Goal: Contribute content: Add original content to the website for others to see

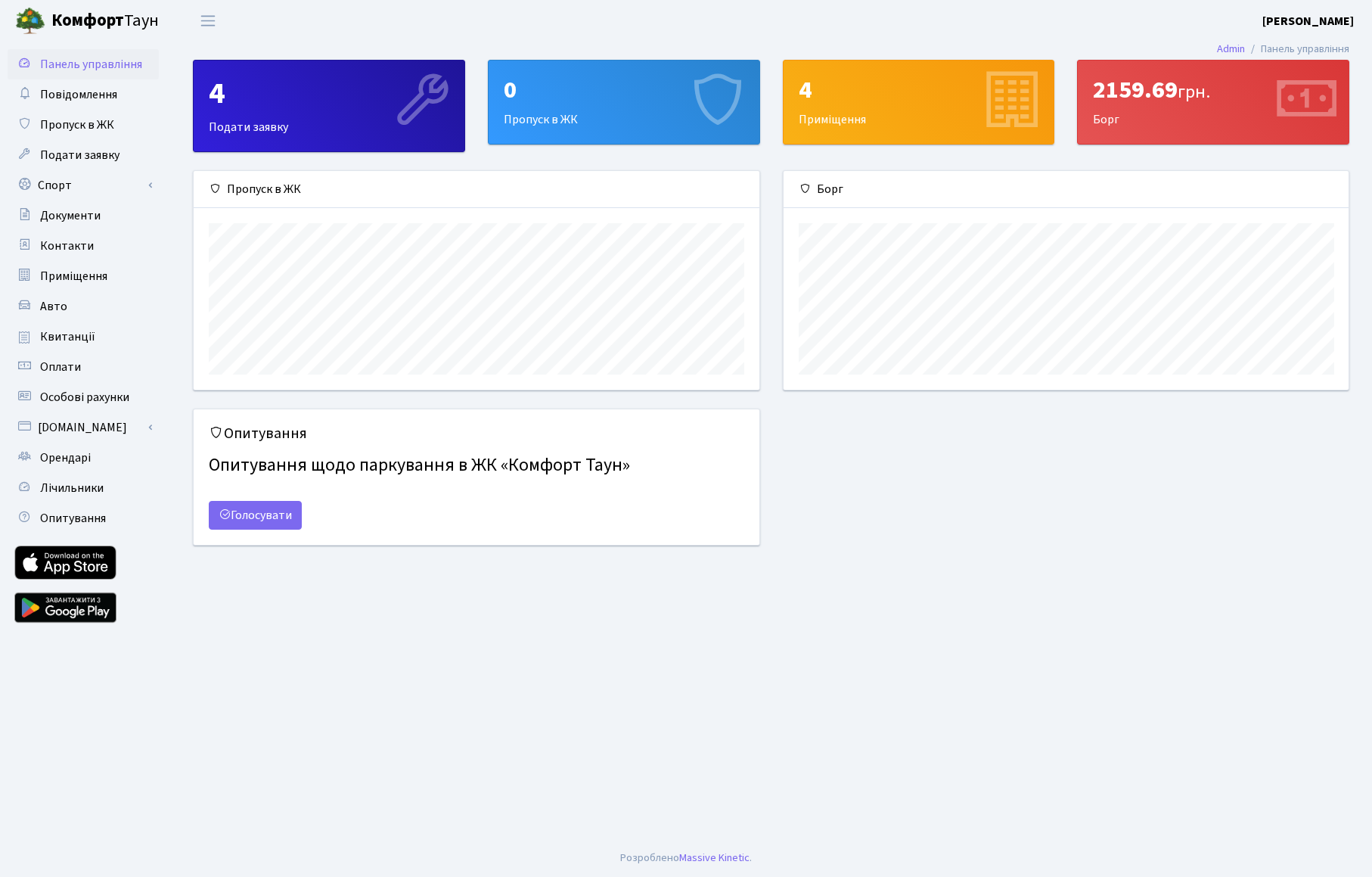
scroll to position [218, 565]
click at [80, 311] on link "Авто" at bounding box center [83, 307] width 151 height 30
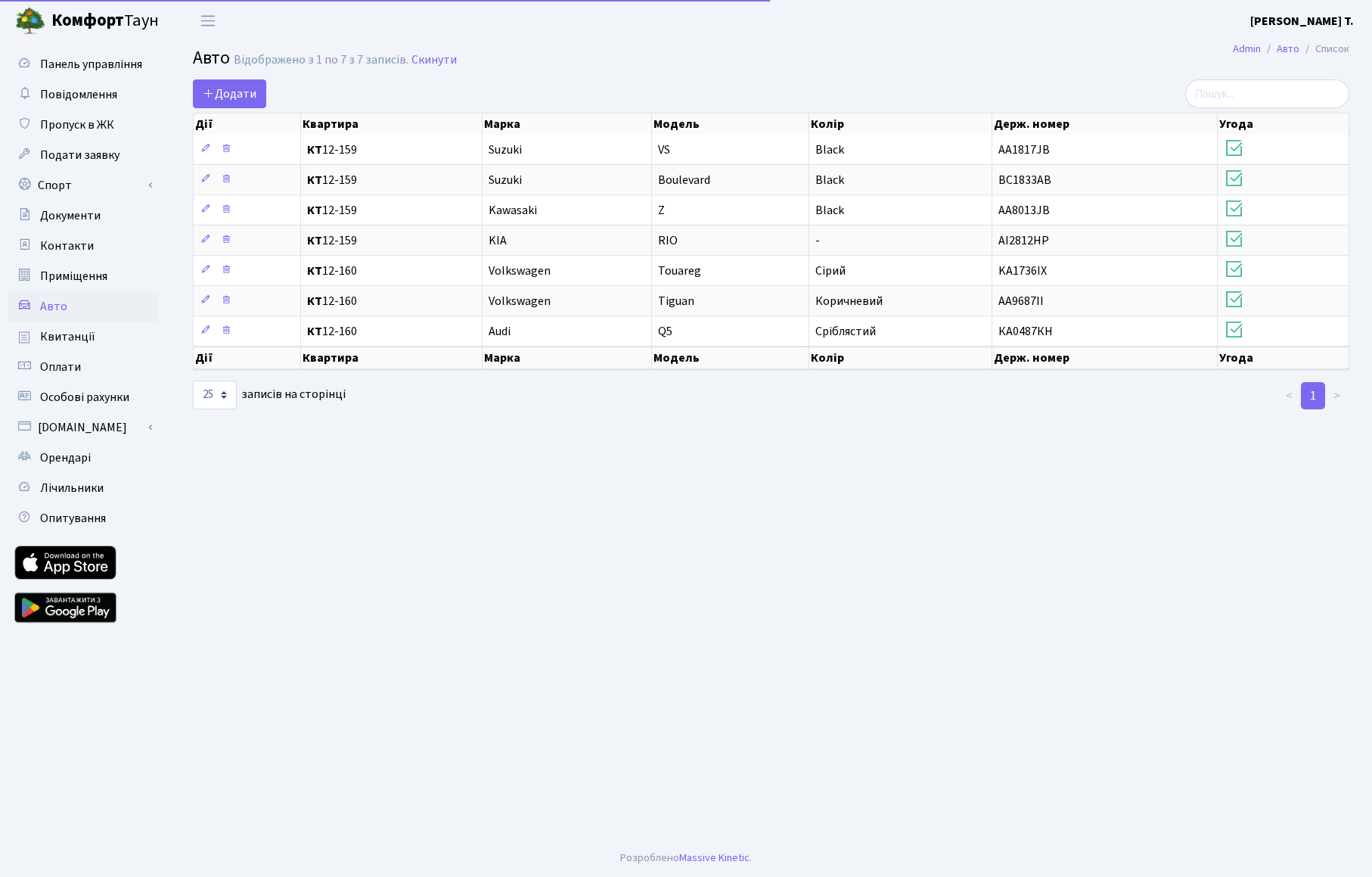
select select "25"
click at [256, 92] on span "Додати" at bounding box center [229, 94] width 54 height 17
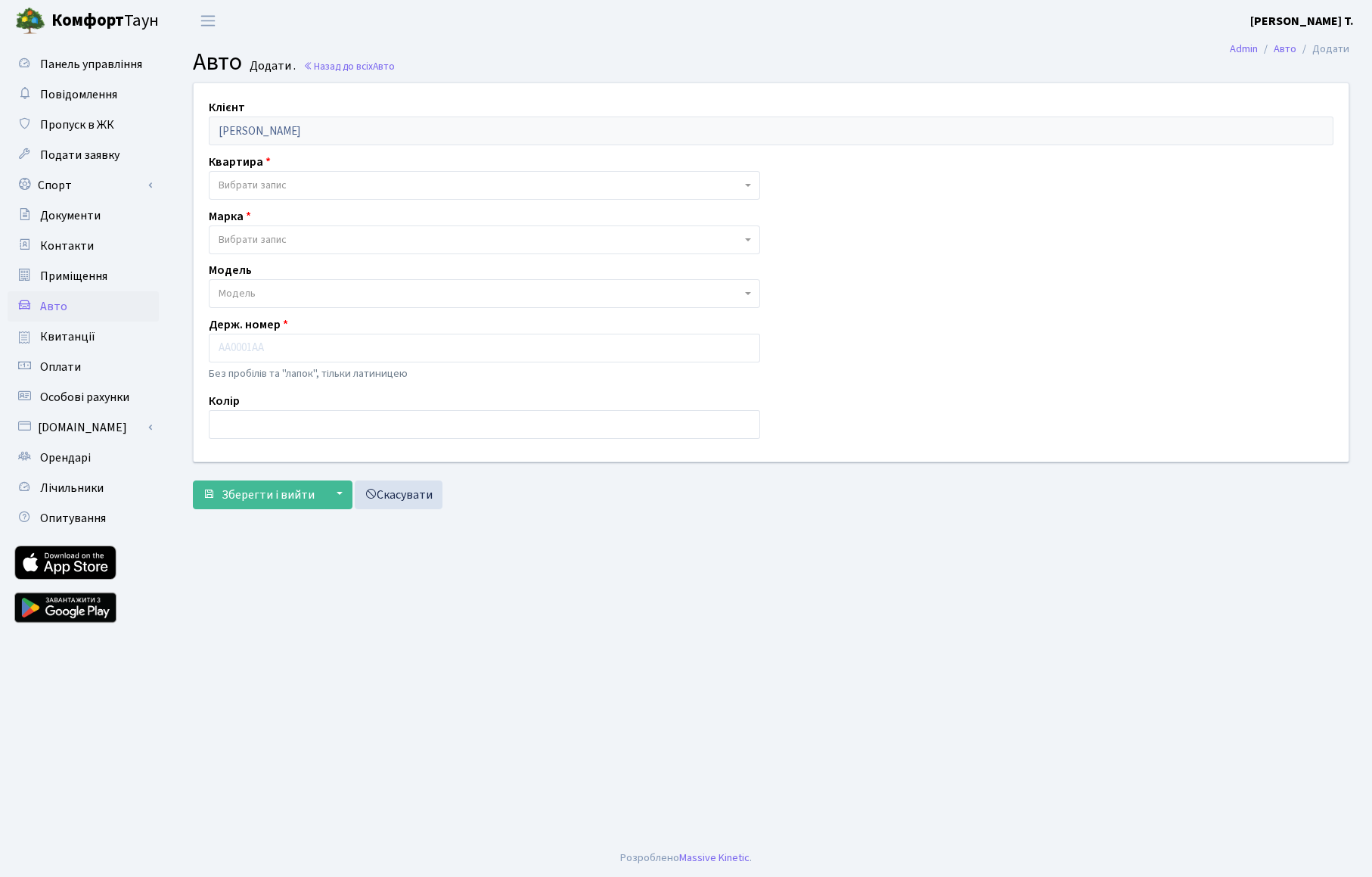
click at [296, 190] on span "Вибрати запис" at bounding box center [479, 186] width 522 height 15
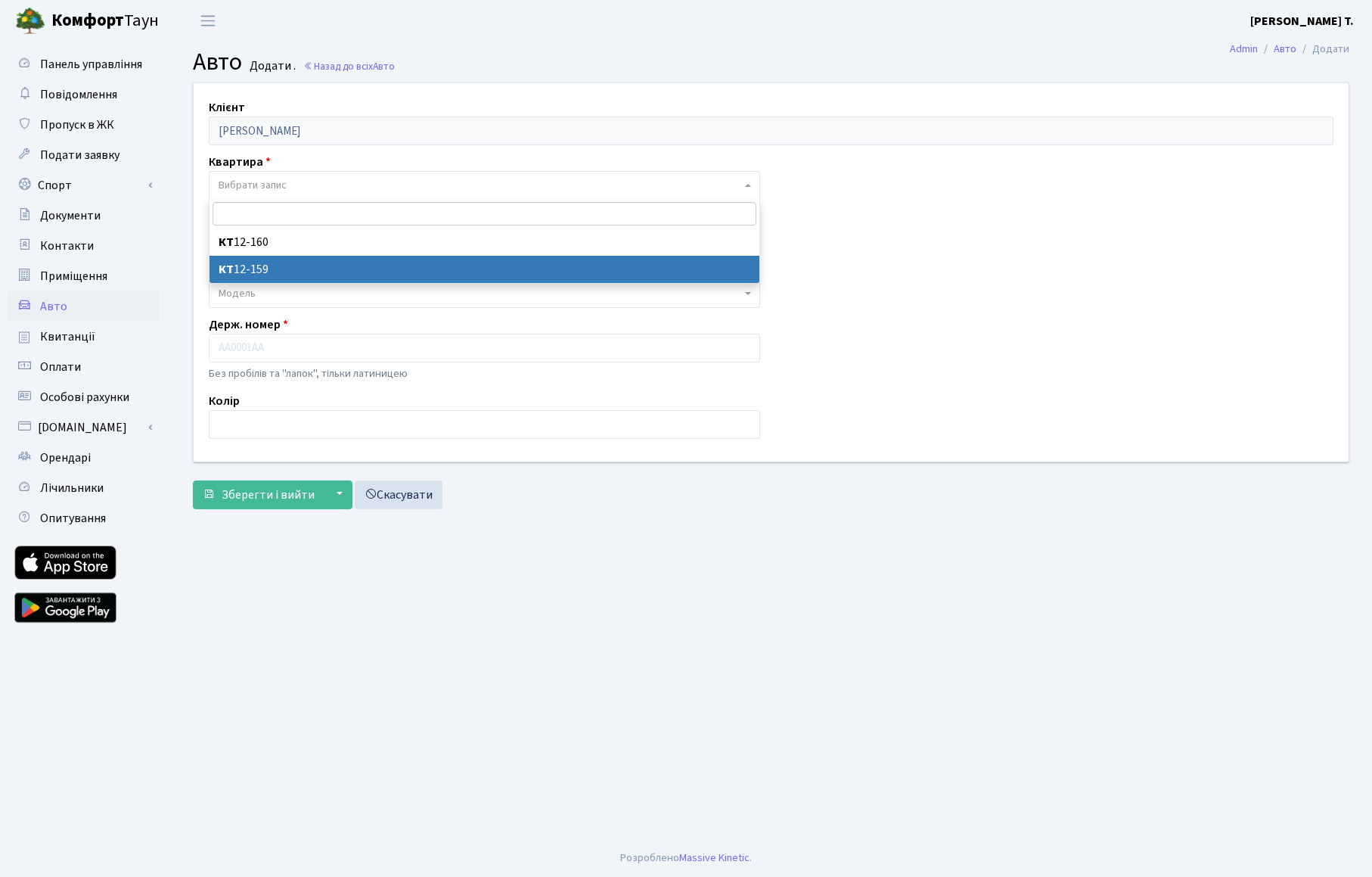
select select "171712"
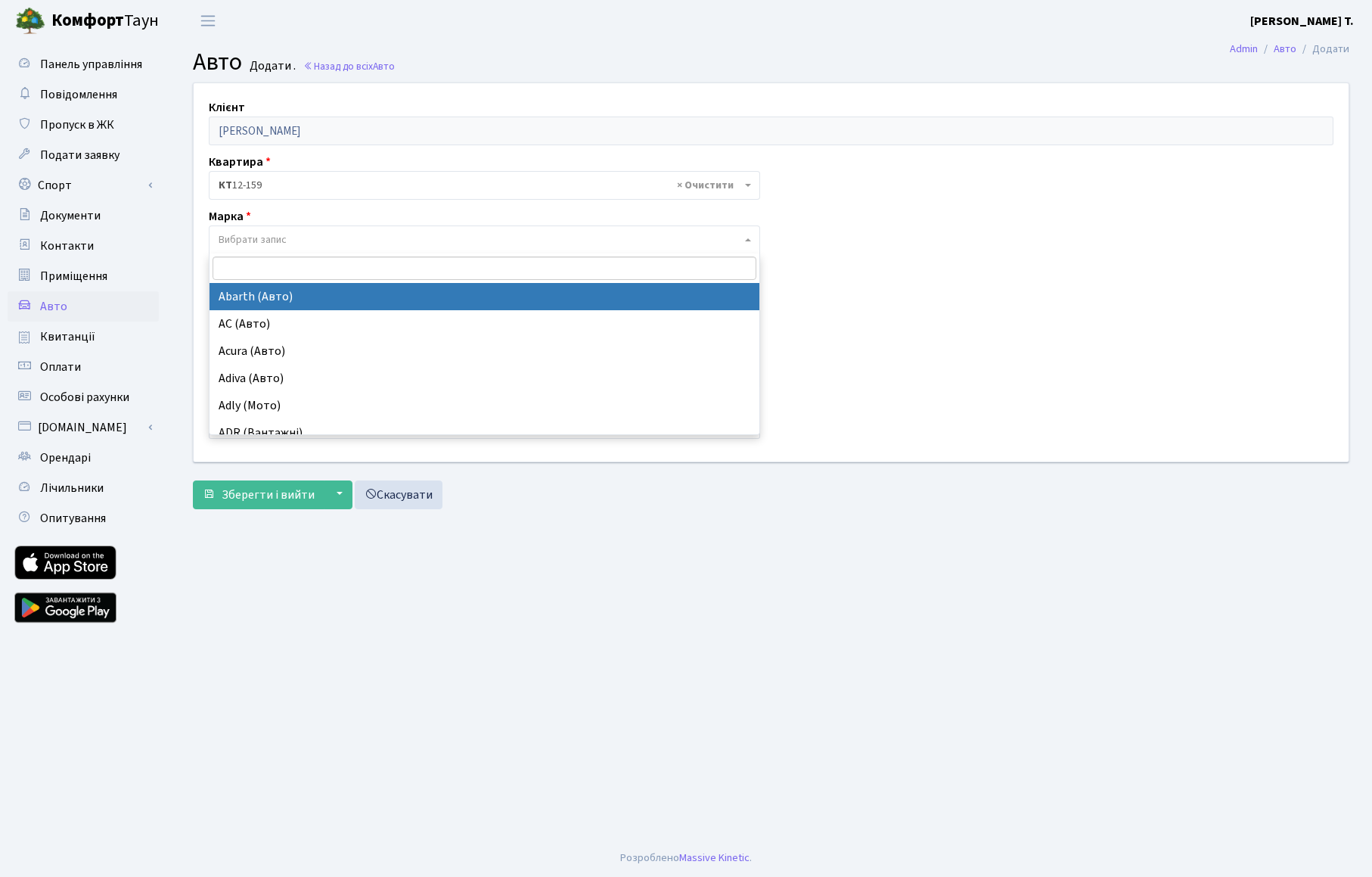
click at [280, 234] on span "Вибрати запис" at bounding box center [252, 240] width 68 height 15
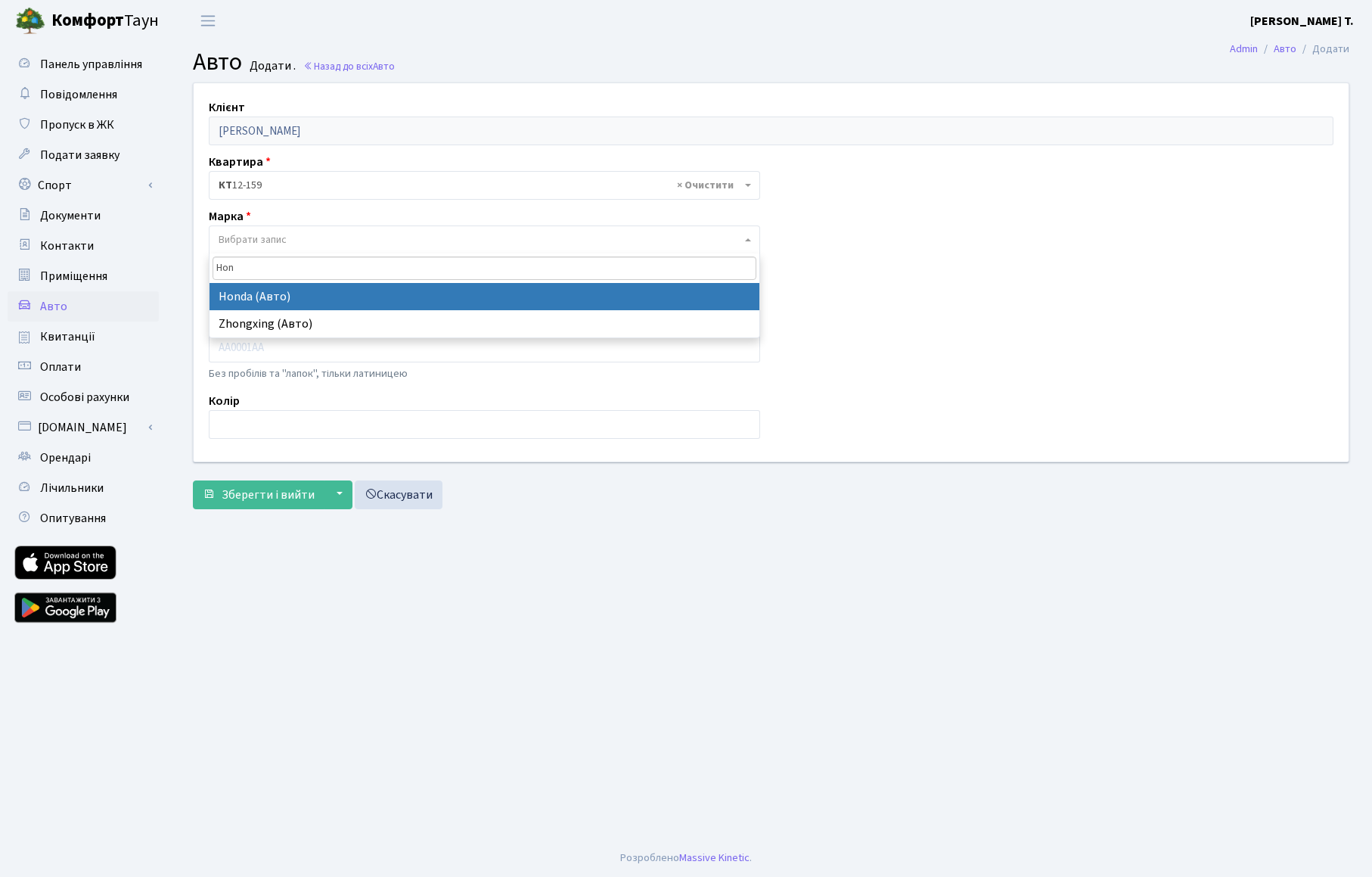
type input "Hon"
select select "57"
select select
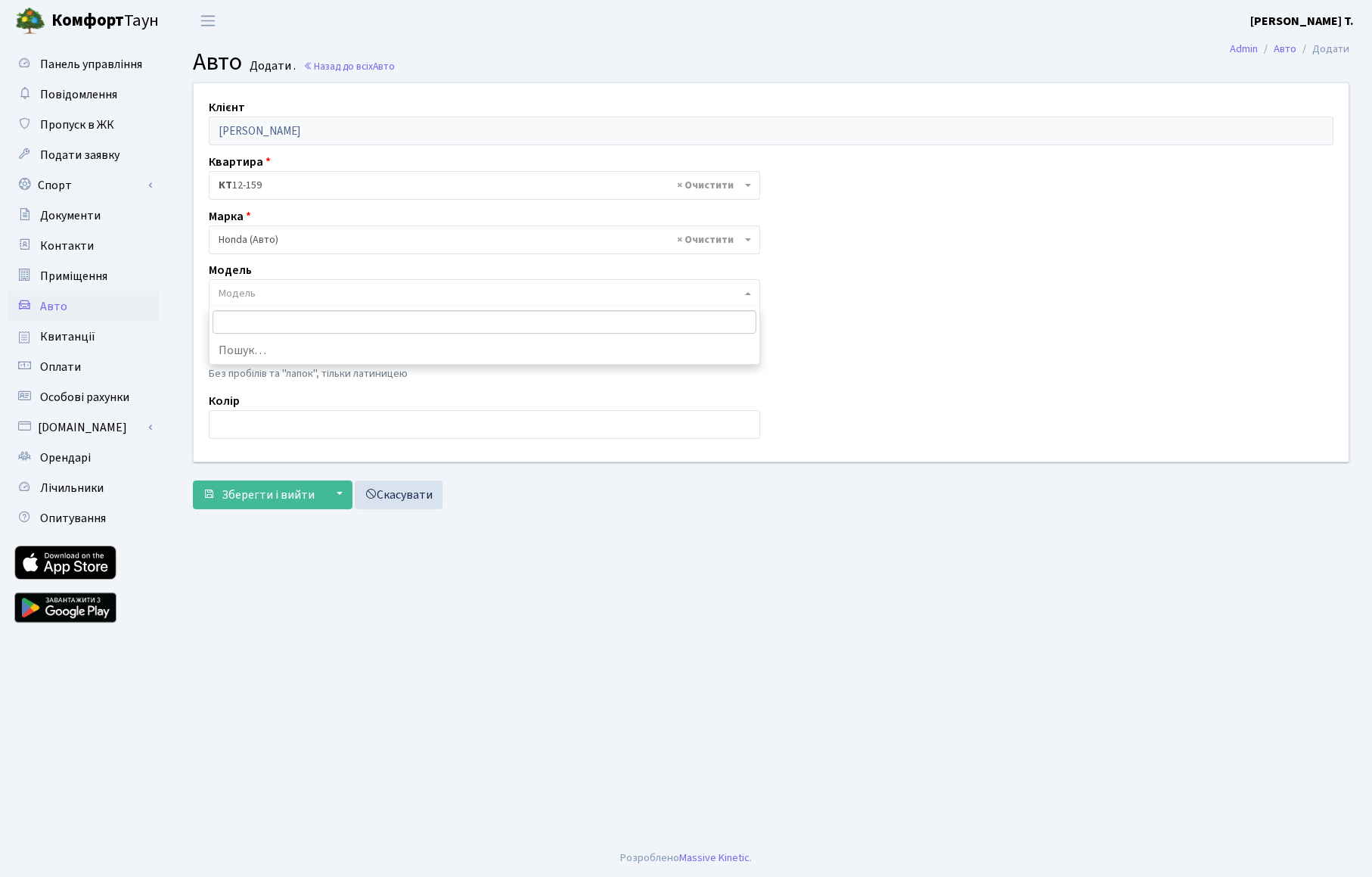
click at [282, 302] on span "Модель" at bounding box center [484, 293] width 552 height 29
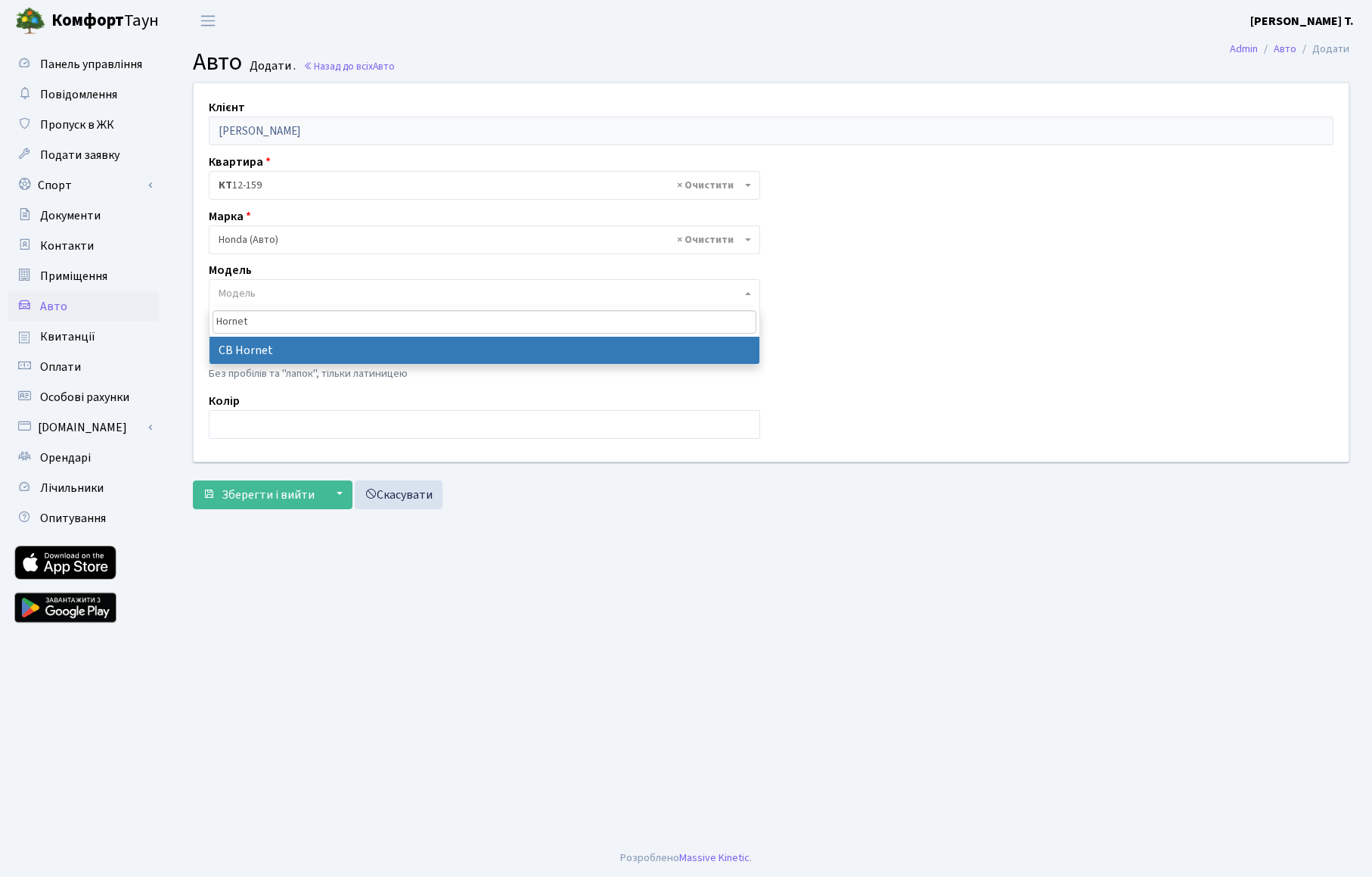
type input "Hornet"
select select "894"
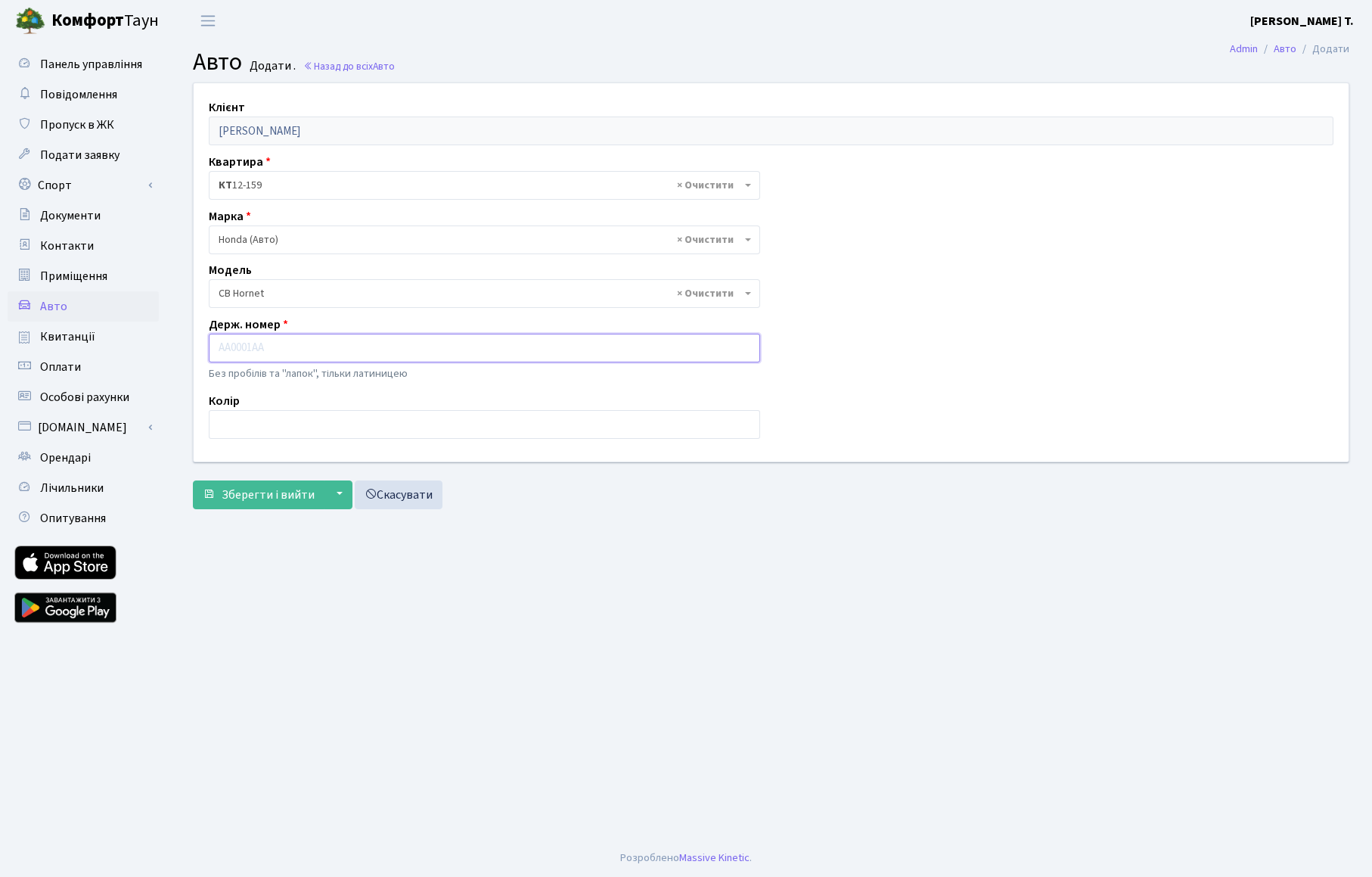
click at [260, 355] on input "text" at bounding box center [484, 348] width 552 height 29
type input "AA3509JB"
click at [353, 427] on input "text" at bounding box center [484, 424] width 552 height 29
type input "Black Gold"
click at [289, 495] on span "Зберегти і вийти" at bounding box center [268, 495] width 93 height 17
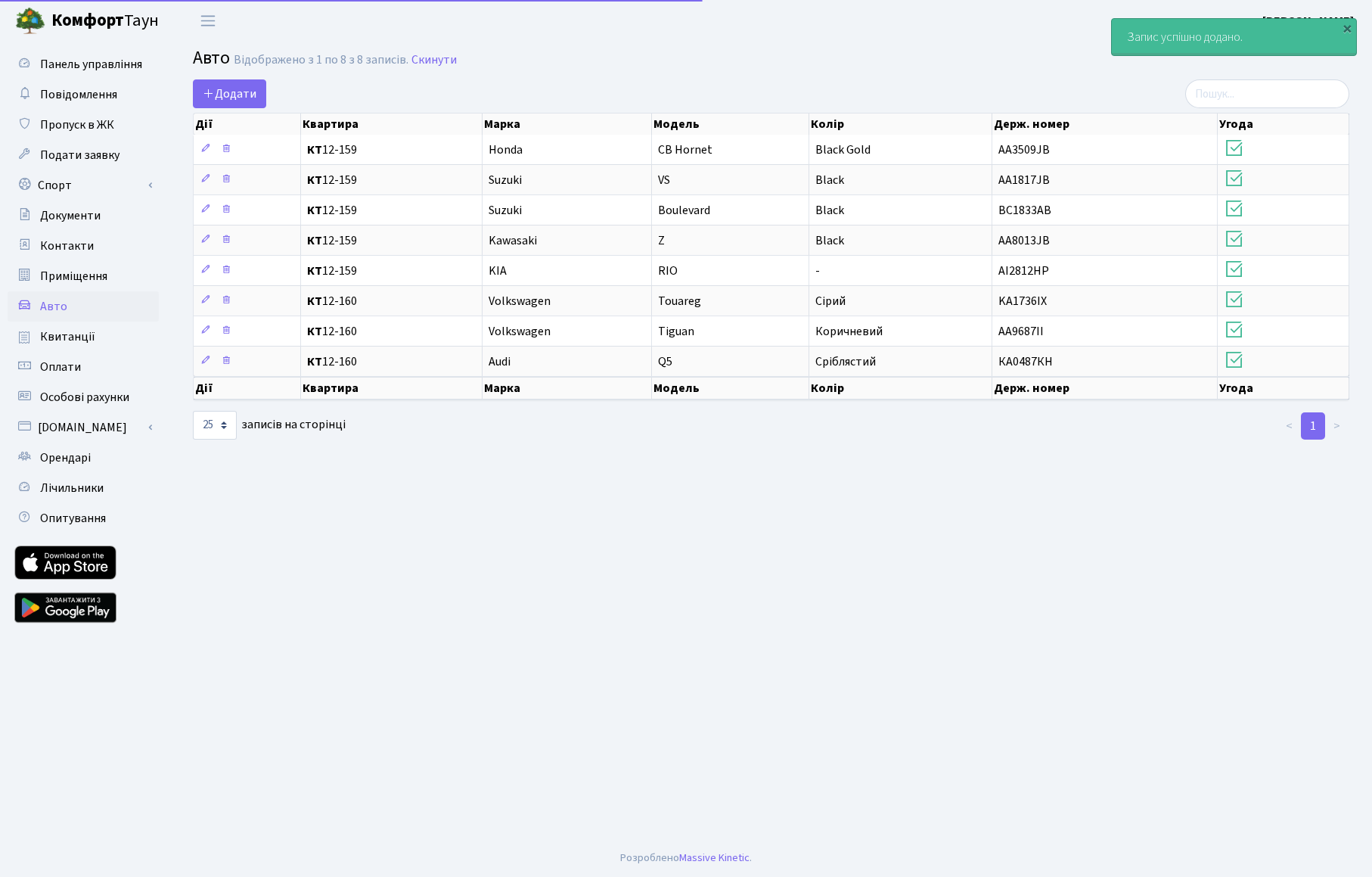
select select "25"
click at [521, 631] on main "Admin Авто Список Авто Відображено з 1 по 8 з 8 записів. Скинути Додати Дії Ква…" at bounding box center [771, 440] width 1202 height 797
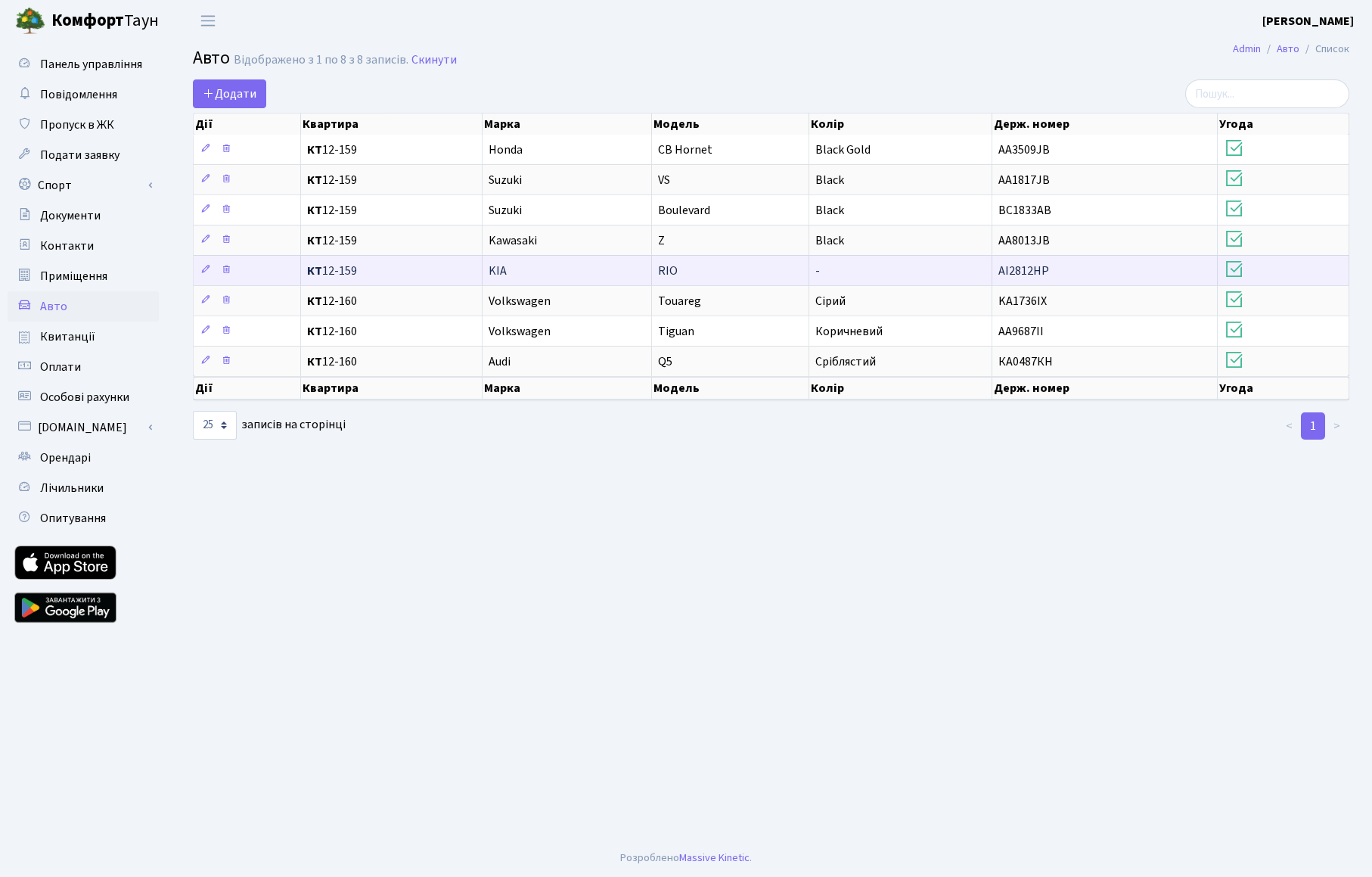
click at [780, 263] on td "RIO" at bounding box center [731, 270] width 157 height 30
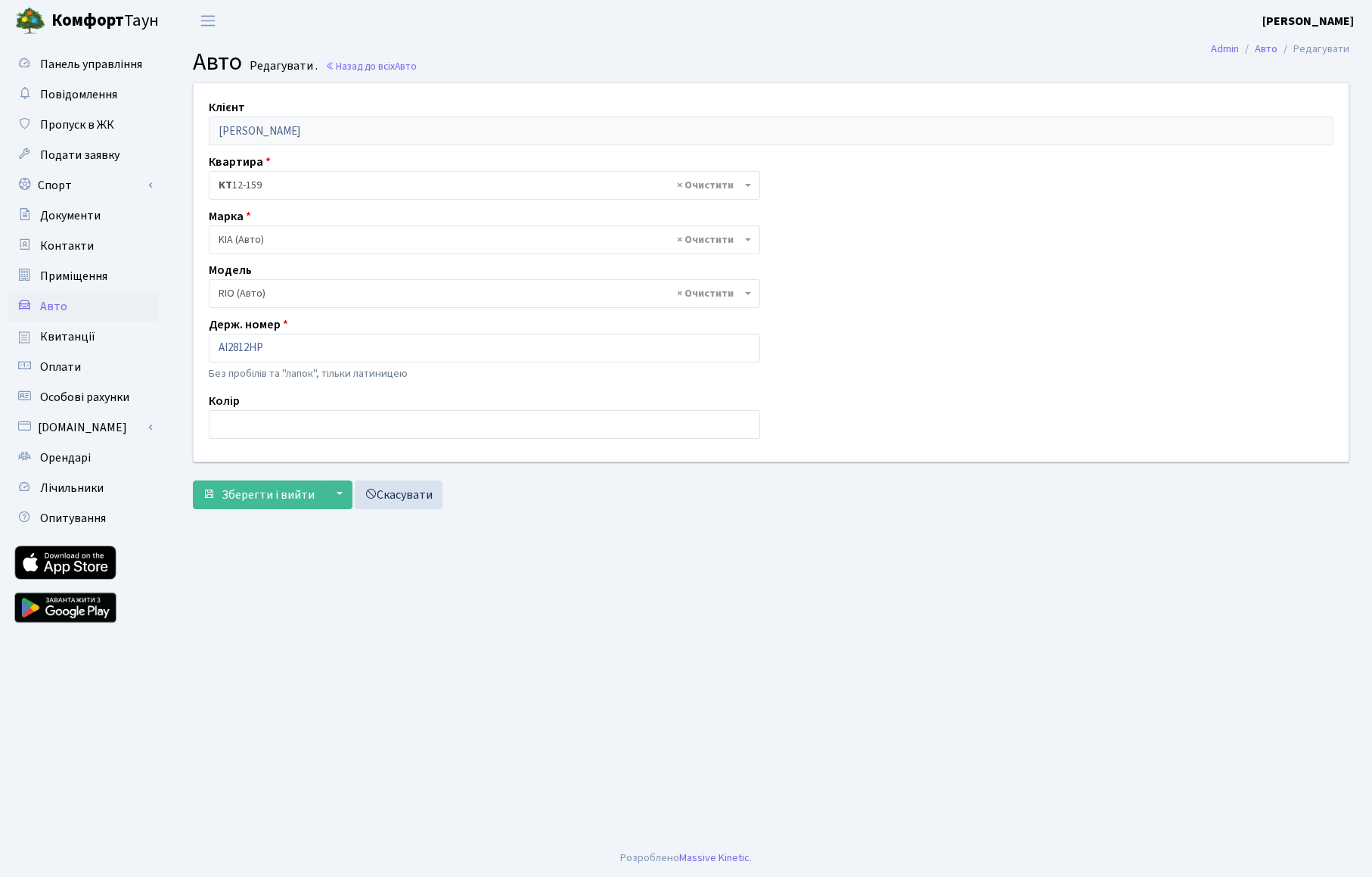
select select "1178"
click at [265, 427] on input "text" at bounding box center [484, 424] width 552 height 29
type input "Black blue"
click at [247, 492] on span "Зберегти і вийти" at bounding box center [268, 495] width 93 height 17
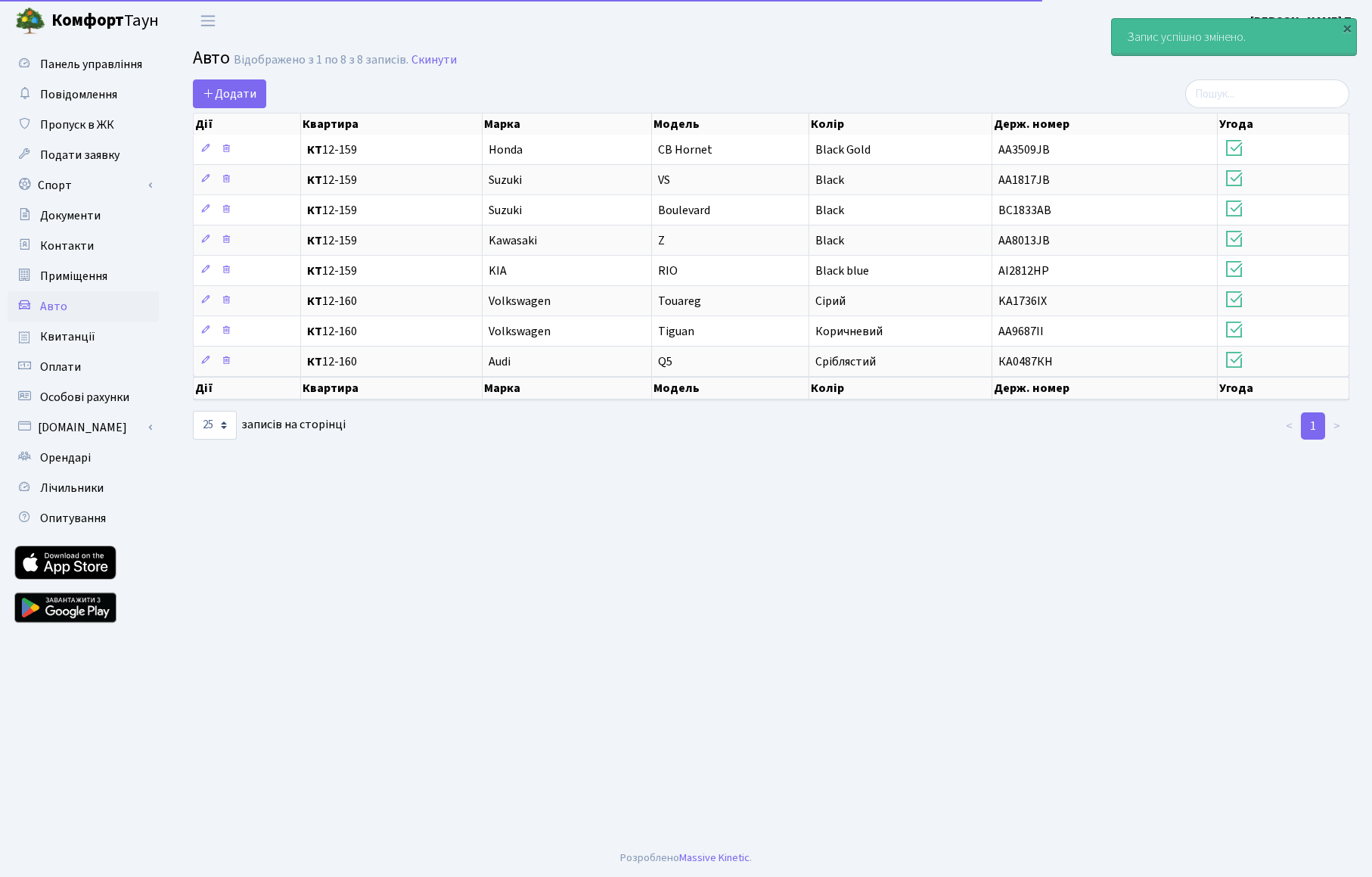
select select "25"
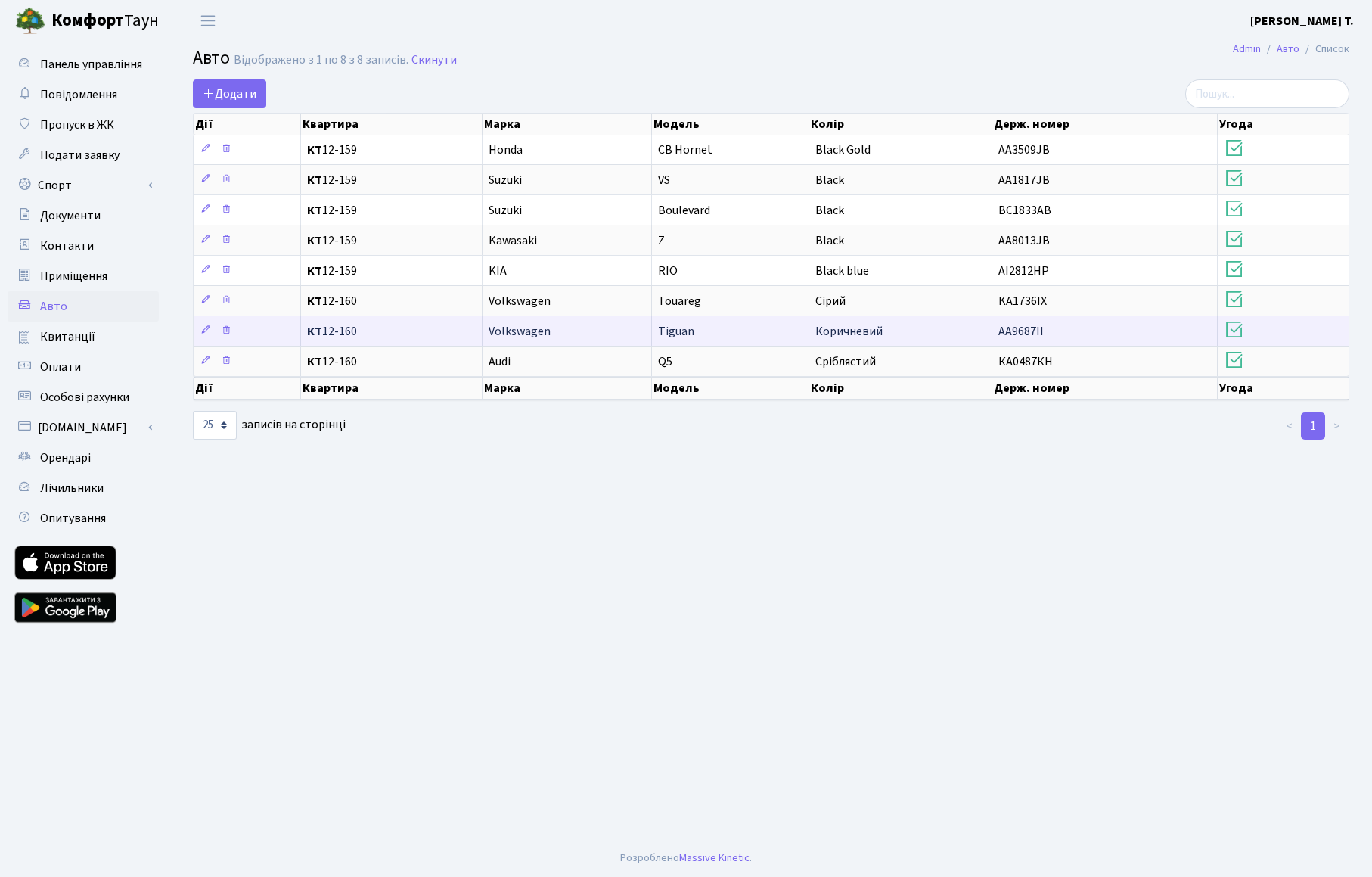
click at [893, 333] on td "Коричневий" at bounding box center [901, 331] width 183 height 30
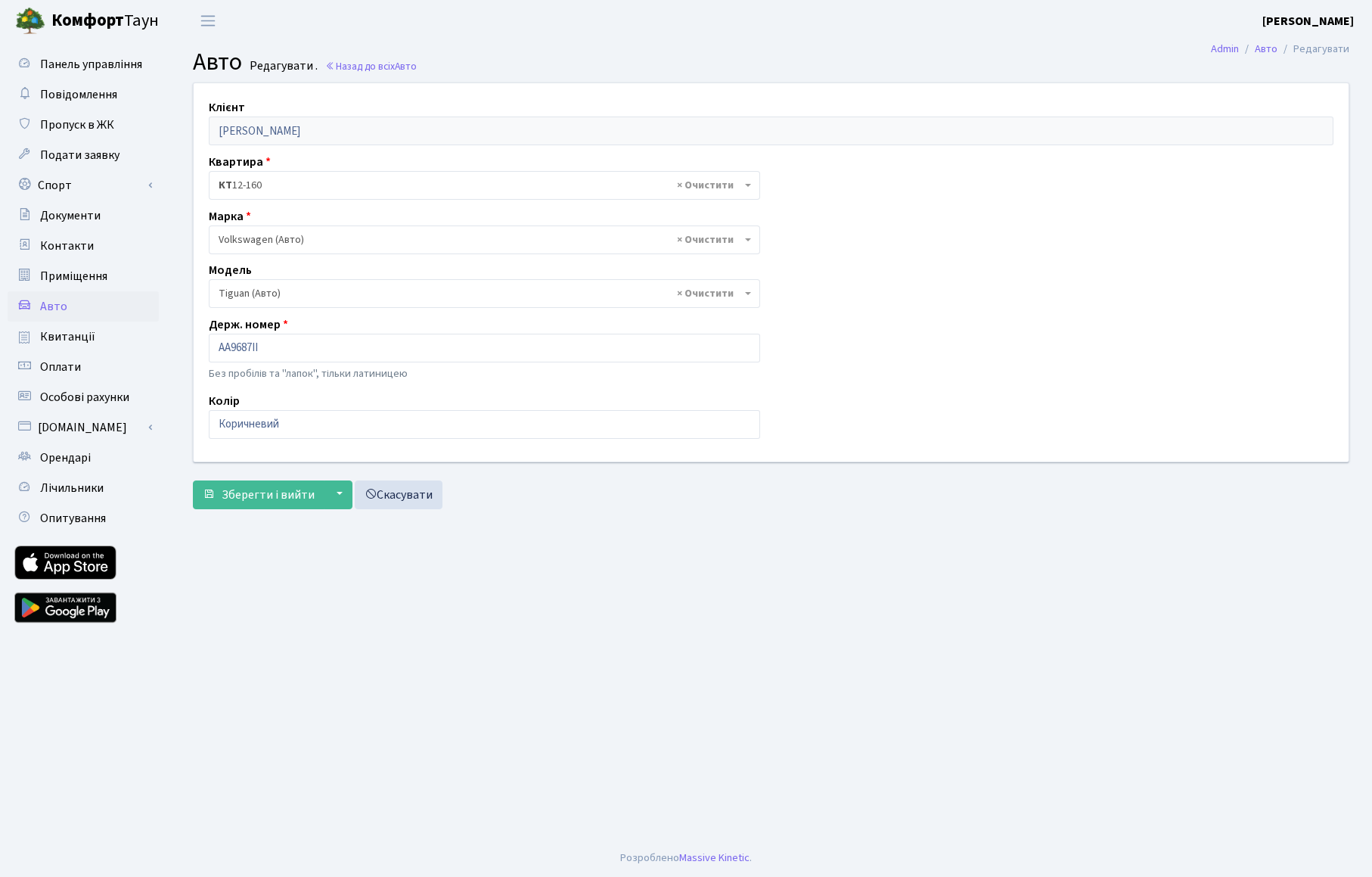
select select "2490"
drag, startPoint x: 339, startPoint y: 422, endPoint x: 179, endPoint y: 426, distance: 160.0
click at [209, 426] on input "Коричневий" at bounding box center [484, 424] width 552 height 29
type input "Grey"
click at [275, 500] on span "Зберегти і вийти" at bounding box center [268, 495] width 93 height 17
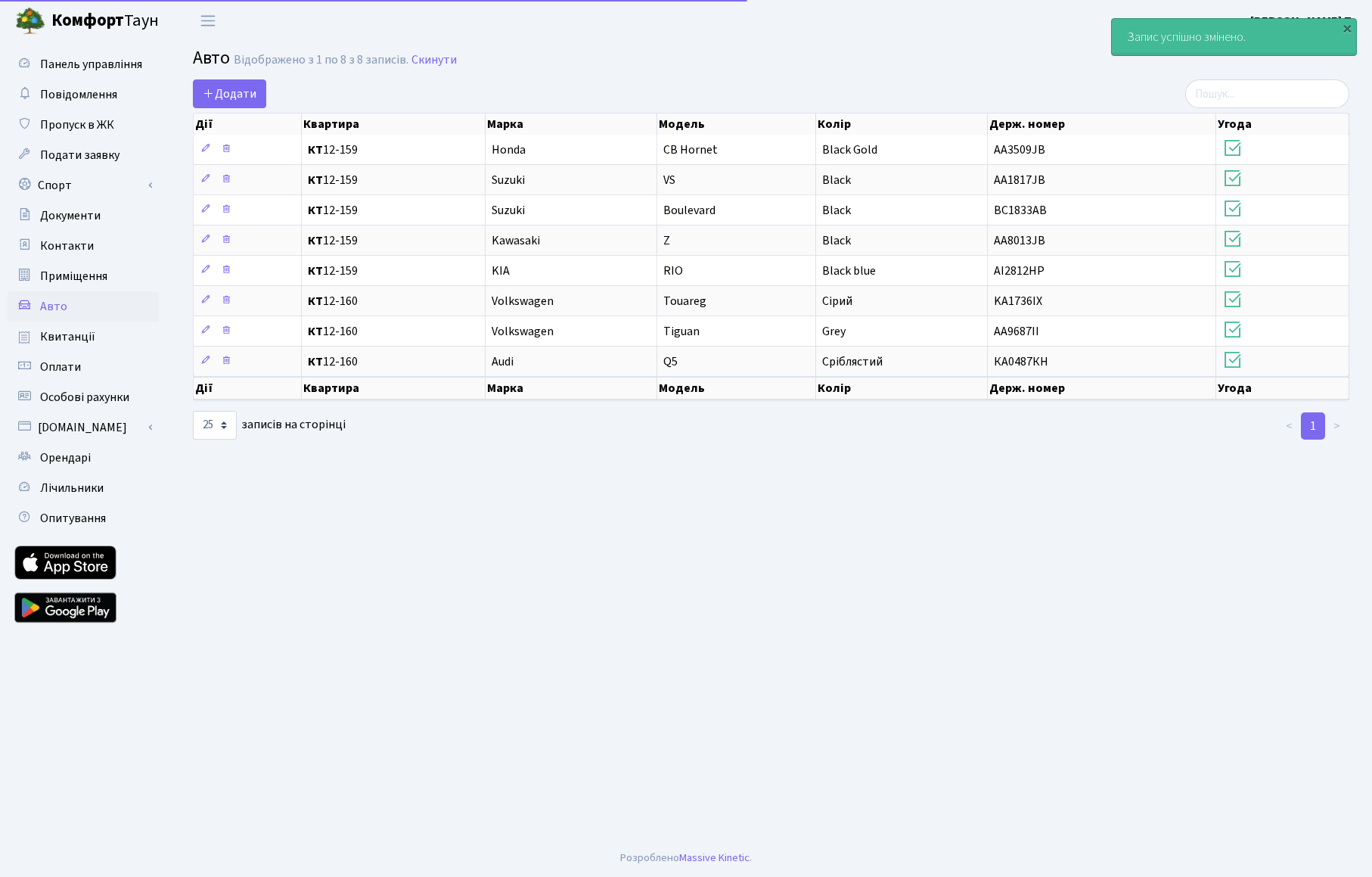
select select "25"
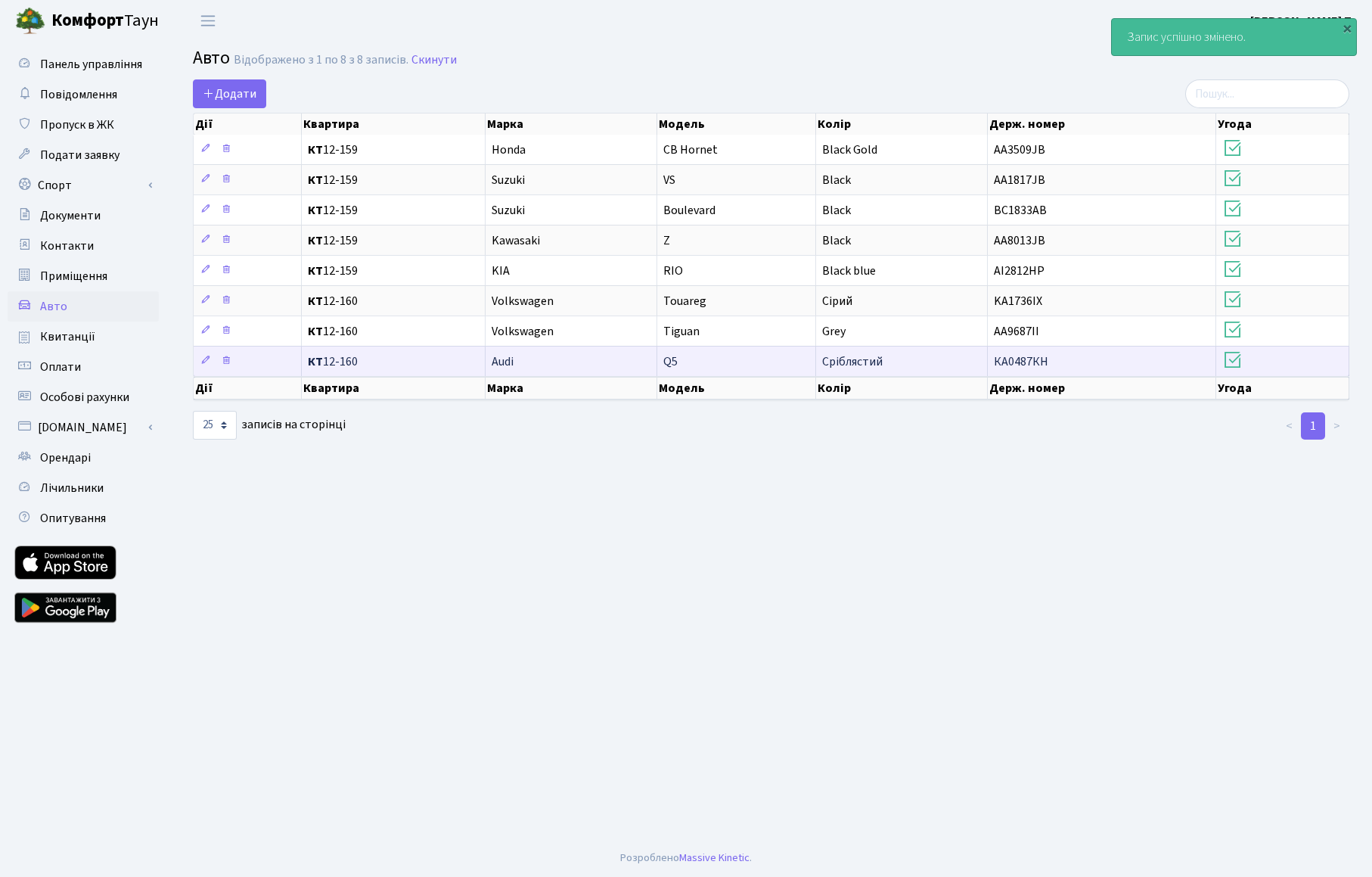
click at [690, 362] on td "Q5" at bounding box center [736, 361] width 159 height 30
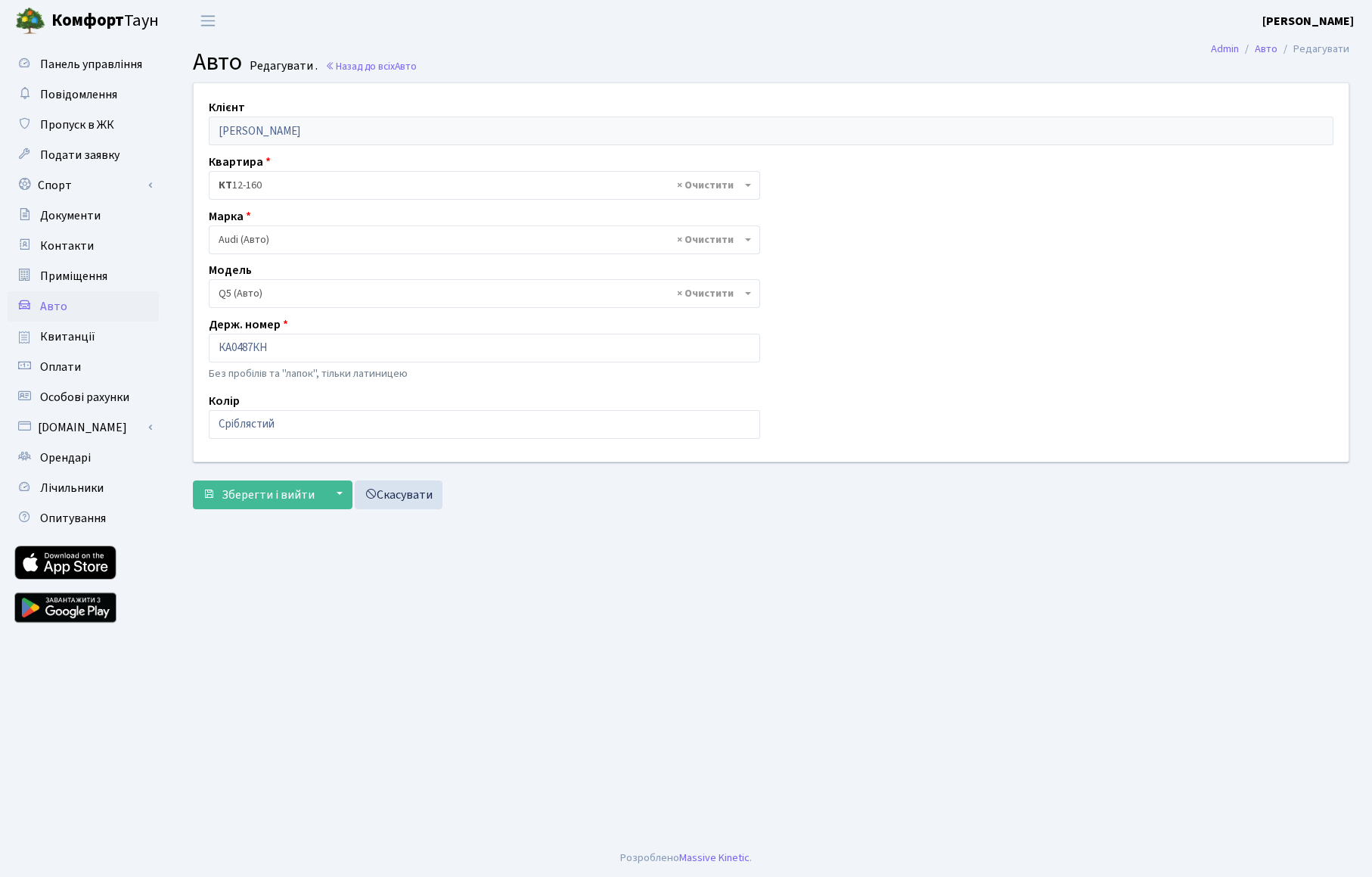
select select "172"
drag, startPoint x: 303, startPoint y: 417, endPoint x: 110, endPoint y: 422, distance: 193.1
click at [209, 422] on input "Сріблястий" at bounding box center [484, 424] width 552 height 29
type input "Silver"
click at [265, 498] on span "Зберегти і вийти" at bounding box center [268, 495] width 93 height 17
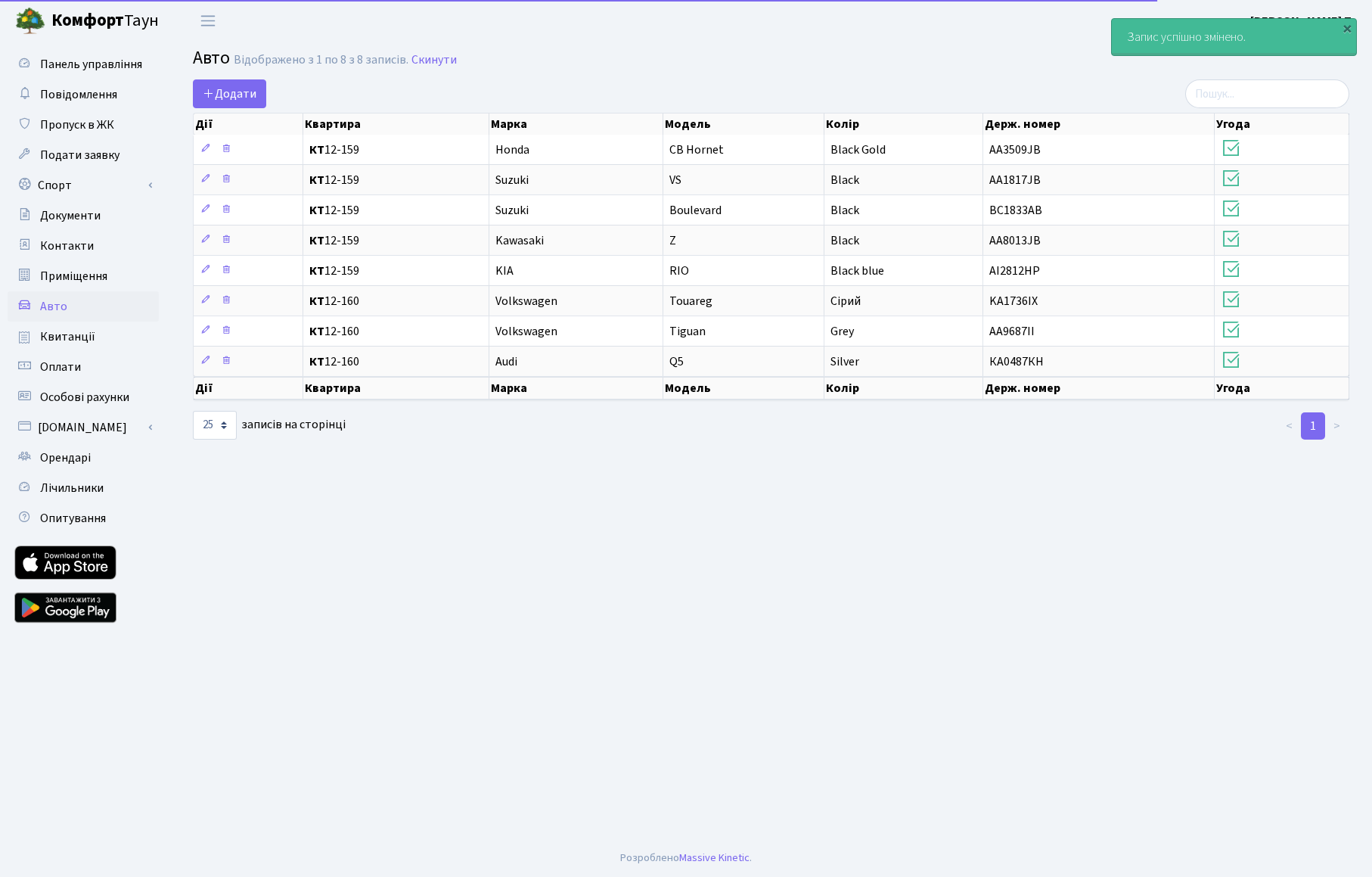
select select "25"
